Goal: Information Seeking & Learning: Learn about a topic

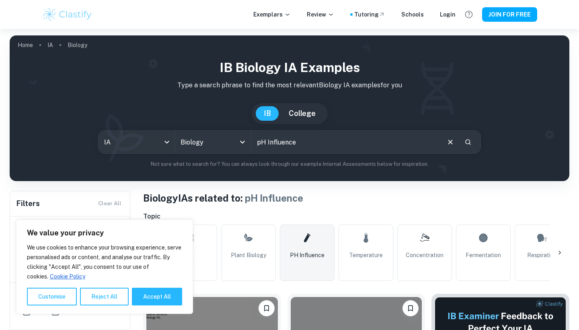
scroll to position [159, 0]
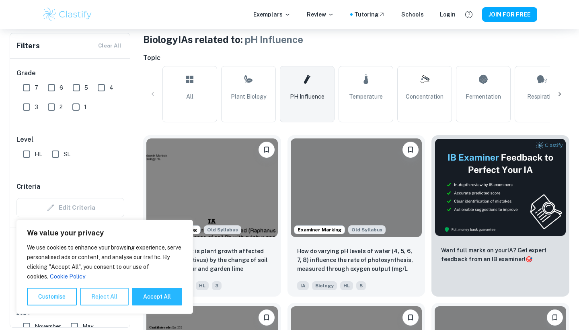
click at [108, 303] on button "Reject All" at bounding box center [104, 297] width 49 height 18
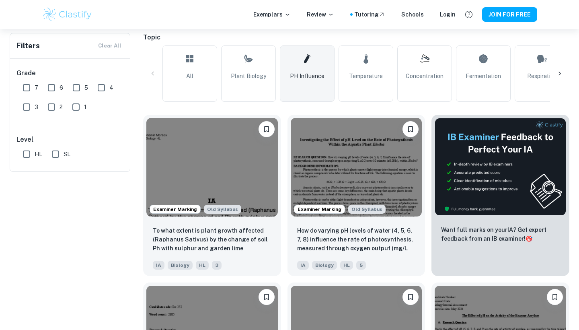
scroll to position [0, 0]
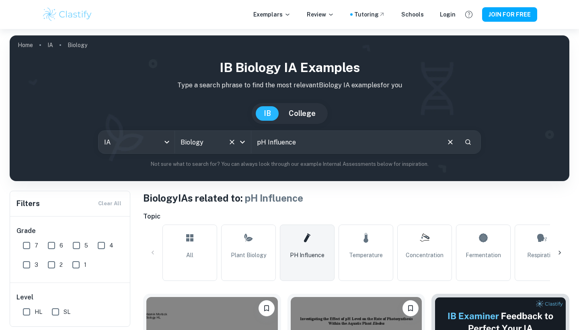
drag, startPoint x: 304, startPoint y: 140, endPoint x: 248, endPoint y: 140, distance: 56.3
click at [248, 140] on div "IA ia All Subjects Biology All Subjects pH Influence ​" at bounding box center [289, 141] width 383 height 23
drag, startPoint x: 311, startPoint y: 145, endPoint x: 255, endPoint y: 143, distance: 56.8
click at [255, 143] on input "pH Influence" at bounding box center [346, 142] width 188 height 23
type input "copper ions influcence"
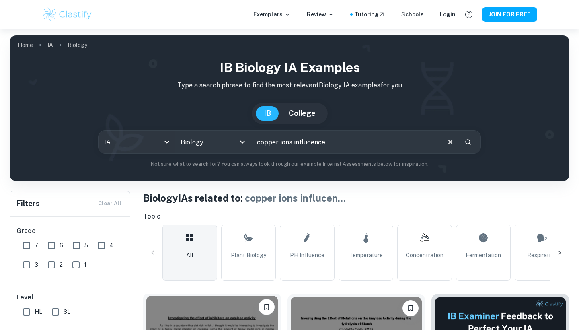
scroll to position [191, 0]
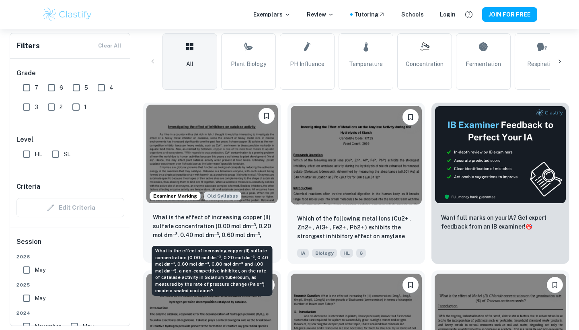
click at [189, 213] on p "What is the effect of increasing copper (II) sulfate concentration (0.00 mol dm…" at bounding box center [212, 226] width 119 height 27
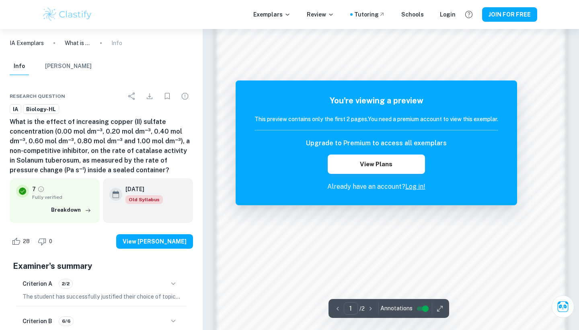
scroll to position [725, 0]
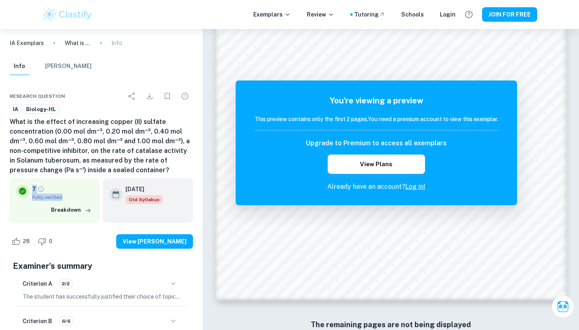
drag, startPoint x: 32, startPoint y: 187, endPoint x: 64, endPoint y: 196, distance: 33.4
click at [65, 196] on div "7 Fully verified" at bounding box center [62, 193] width 61 height 16
click at [64, 196] on span "Fully verified" at bounding box center [62, 197] width 61 height 7
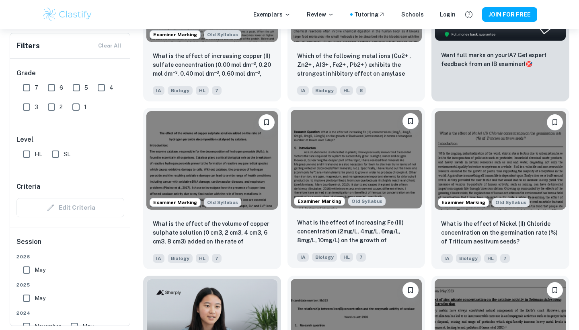
scroll to position [363, 0]
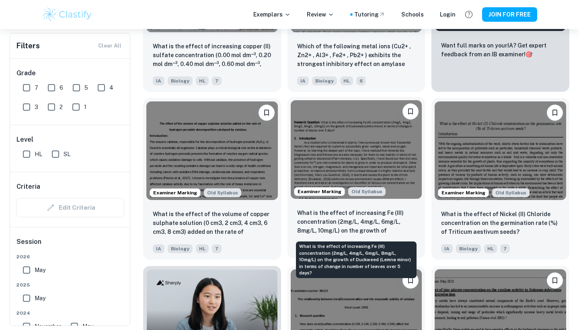
click at [379, 226] on p "What is the effect of increasing Fe (III) concentration (2mg/L, 4mg/L, 6mg/L, 8…" at bounding box center [356, 221] width 119 height 27
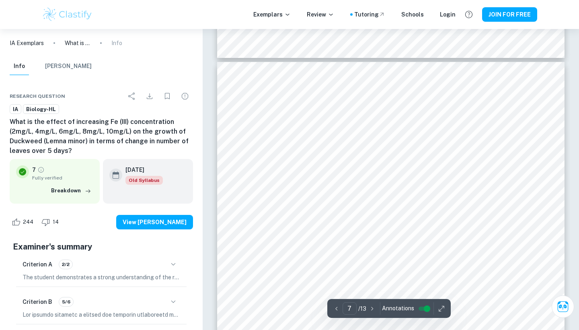
scroll to position [3064, 0]
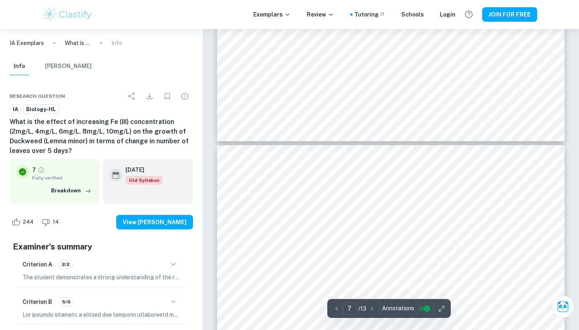
type input "6"
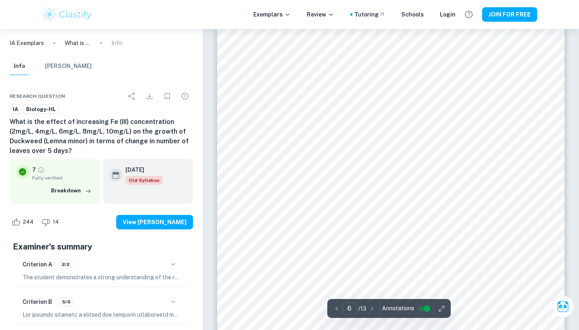
scroll to position [2717, 0]
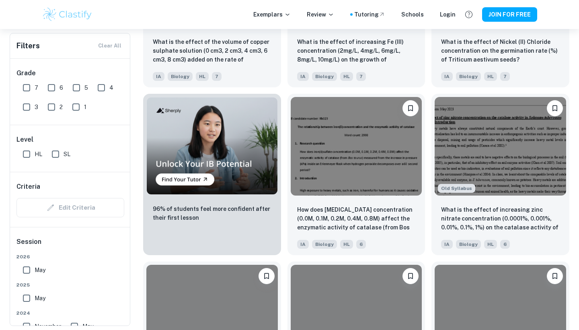
scroll to position [588, 0]
